Goal: Task Accomplishment & Management: Complete application form

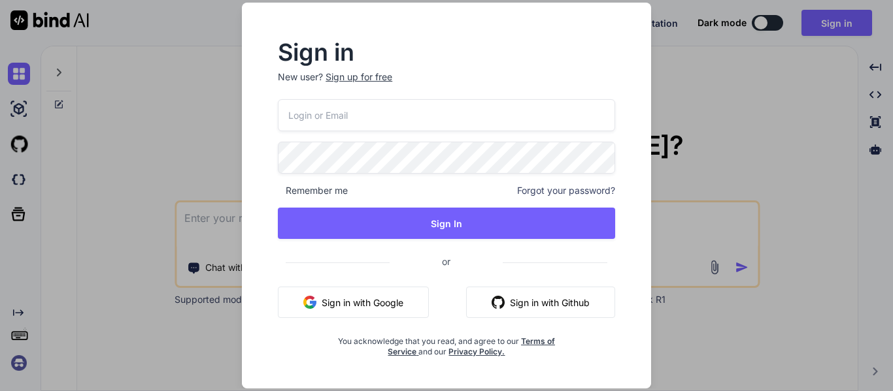
click at [557, 304] on button "Sign in with Github" at bounding box center [540, 302] width 149 height 31
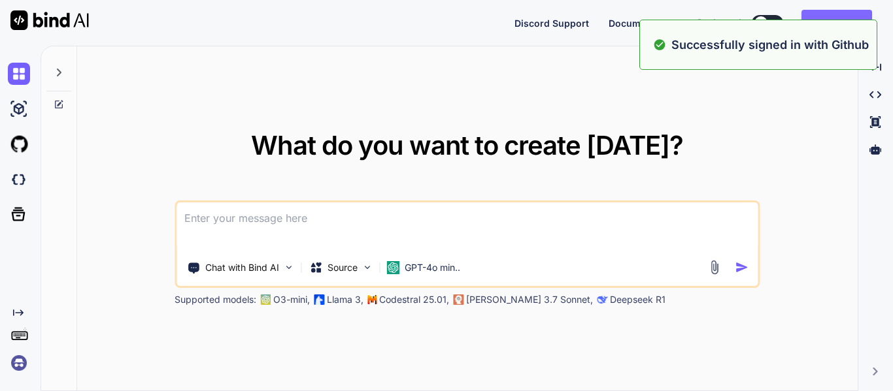
click at [846, 17] on button "Sign in" at bounding box center [836, 23] width 71 height 26
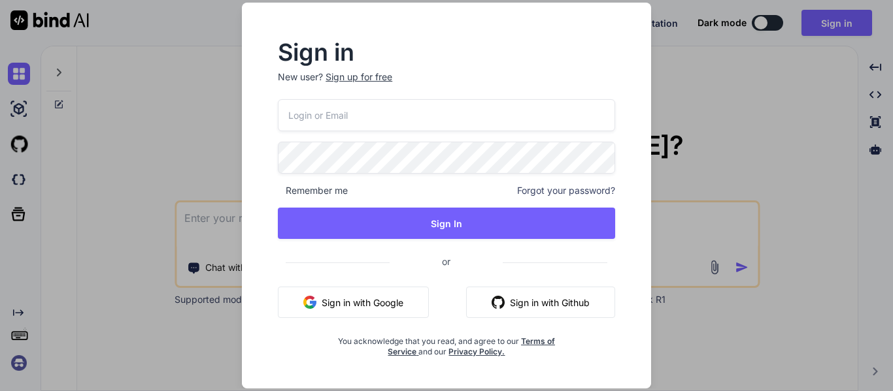
click at [356, 76] on div "Sign up for free" at bounding box center [358, 77] width 67 height 13
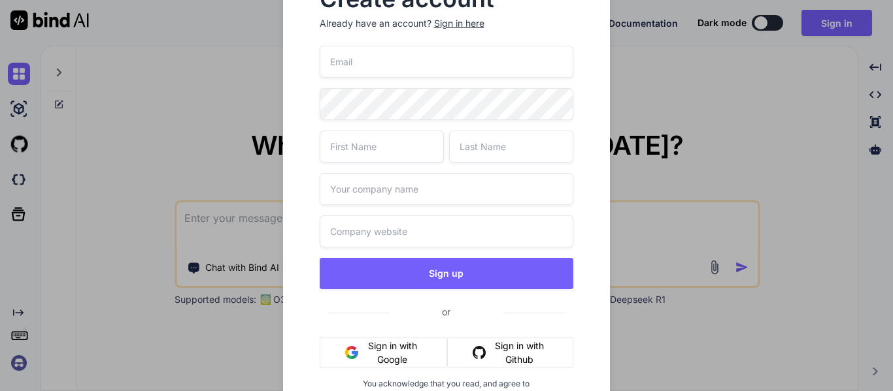
click at [544, 349] on button "Sign in with Github" at bounding box center [510, 352] width 126 height 31
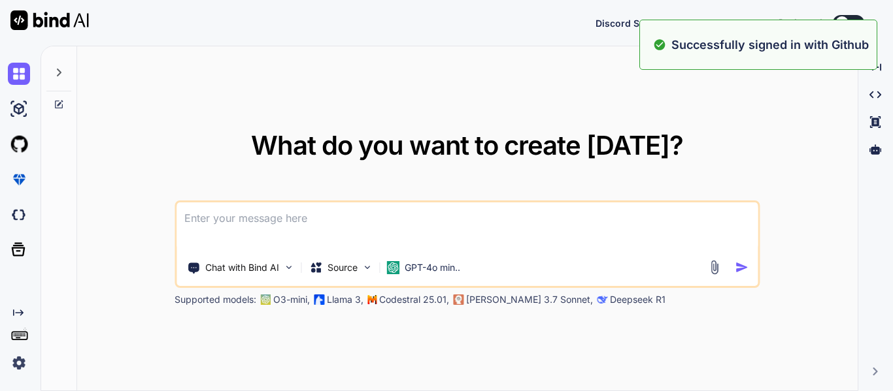
type textarea "x"
click at [237, 225] on textarea at bounding box center [466, 227] width 581 height 48
